Goal: Transaction & Acquisition: Obtain resource

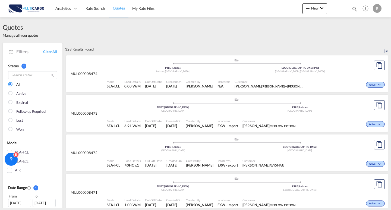
drag, startPoint x: 355, startPoint y: 4, endPoint x: 353, endPoint y: 9, distance: 5.7
click at [355, 4] on div "Quotes MUL000007895 Help Resources Product Release R My Profile Logout" at bounding box center [365, 8] width 34 height 17
click at [355, 6] on md-icon "icon-magnify" at bounding box center [354, 9] width 6 height 6
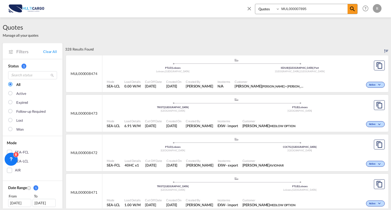
drag, startPoint x: 290, startPoint y: 8, endPoint x: 270, endPoint y: 8, distance: 20.3
click at [270, 8] on div "Quotes MUL000007895" at bounding box center [306, 9] width 103 height 10
paste input "846"
click at [346, 8] on input "MUL000008465" at bounding box center [314, 8] width 68 height 9
type input "MUL000008465"
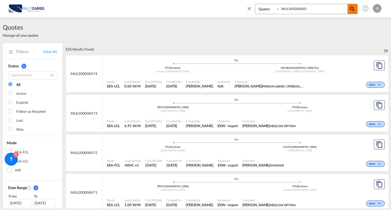
click at [350, 10] on md-icon "icon-magnify" at bounding box center [352, 9] width 7 height 7
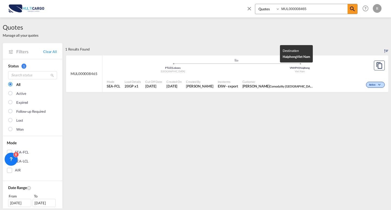
click at [330, 68] on div "VNHPH | Haiphong" at bounding box center [299, 68] width 127 height 4
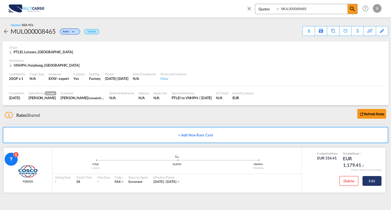
click at [373, 183] on button "Edit" at bounding box center [371, 181] width 19 height 10
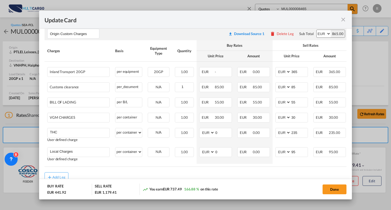
scroll to position [245, 0]
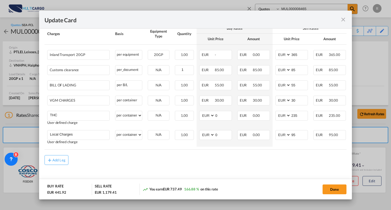
click at [342, 21] on md-icon "icon-close fg-AAA8AD m-0 pointer" at bounding box center [343, 19] width 7 height 7
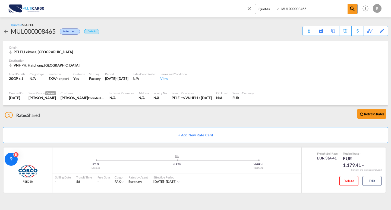
drag, startPoint x: 186, startPoint y: 126, endPoint x: 187, endPoint y: 129, distance: 2.7
click at [186, 126] on div "+ Add New Rate Card" at bounding box center [195, 134] width 385 height 21
click at [189, 132] on button "+ Add New Rate Card" at bounding box center [195, 135] width 385 height 16
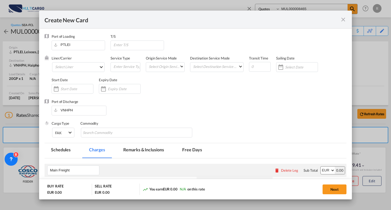
type input "Basic Ocean Freight"
select select "per equipment"
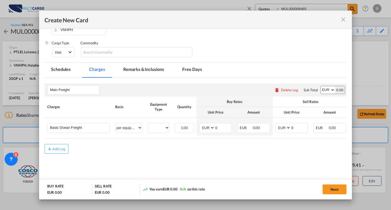
scroll to position [85, 0]
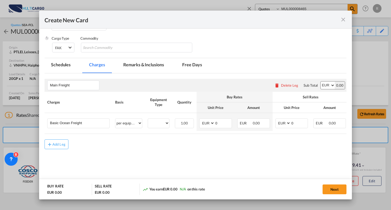
click at [341, 18] on md-icon "icon-close fg-AAA8AD m-0 pointer" at bounding box center [343, 19] width 7 height 7
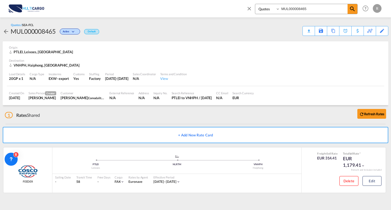
click at [250, 8] on md-icon "icon-close" at bounding box center [249, 8] width 6 height 6
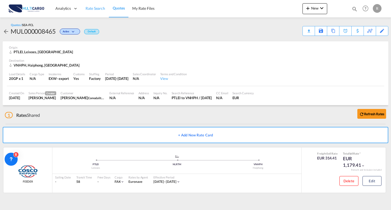
click at [100, 9] on span "Rate Search" at bounding box center [95, 8] width 20 height 5
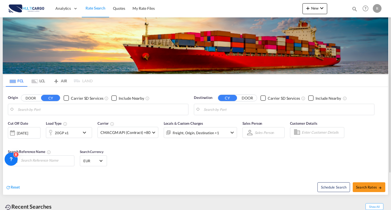
type input "[GEOGRAPHIC_DATA] ([GEOGRAPHIC_DATA]), PTLIS"
type input "Jeddah, SAJED"
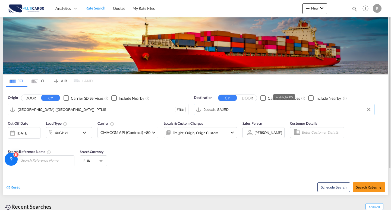
drag, startPoint x: 253, startPoint y: 111, endPoint x: 198, endPoint y: 109, distance: 54.3
click at [198, 109] on md-input-container "Jeddah, SAJED" at bounding box center [284, 109] width 180 height 11
click at [237, 112] on input "Jeddah, SAJED" at bounding box center [287, 109] width 168 height 8
drag, startPoint x: 235, startPoint y: 112, endPoint x: 226, endPoint y: 112, distance: 9.5
click at [161, 104] on div "Origin DOOR CY Carrier SD Services Include Nearby [GEOGRAPHIC_DATA] ([GEOGRAPHI…" at bounding box center [195, 102] width 385 height 31
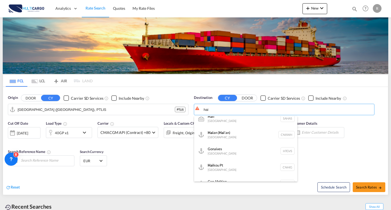
scroll to position [163, 0]
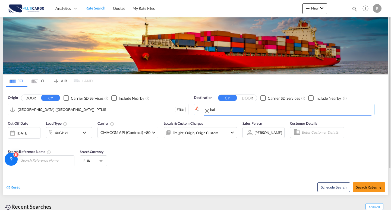
click at [194, 108] on body "Analytics Reports Dashboard Rate Search Quotes My Rate Files Analytics" at bounding box center [195, 105] width 391 height 210
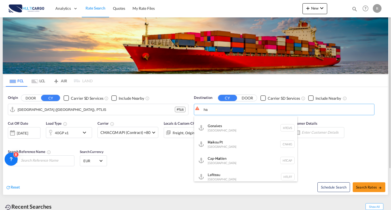
type input "h"
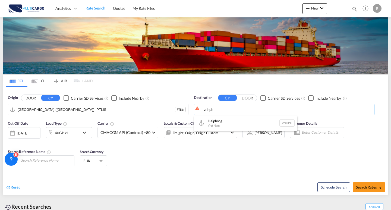
scroll to position [2, 0]
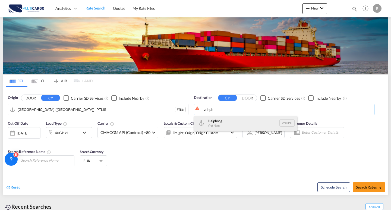
click at [258, 122] on div "Haiphong Viet Nam VNHPH" at bounding box center [245, 122] width 103 height 16
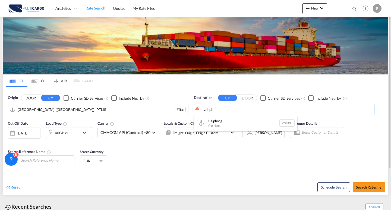
type input "Haiphong, VNHPH"
click at [77, 132] on div "40GP x1" at bounding box center [63, 132] width 34 height 11
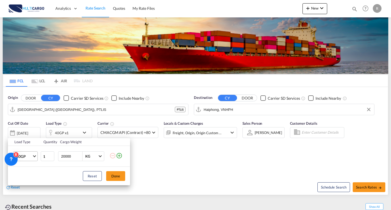
click at [31, 156] on span "40GP" at bounding box center [24, 156] width 16 height 5
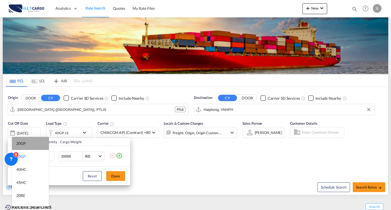
click at [31, 144] on md-option "20GP" at bounding box center [30, 143] width 37 height 13
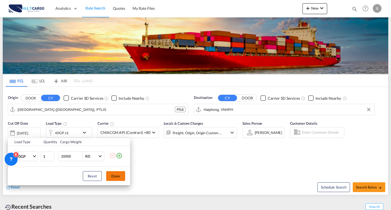
click at [119, 173] on button "Done" at bounding box center [115, 176] width 19 height 10
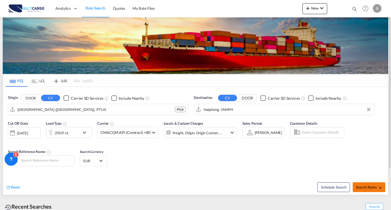
click at [368, 188] on span "Search Rates" at bounding box center [369, 187] width 26 height 4
type input "PTLIS to VNHPH / [DATE]"
